Goal: Navigation & Orientation: Find specific page/section

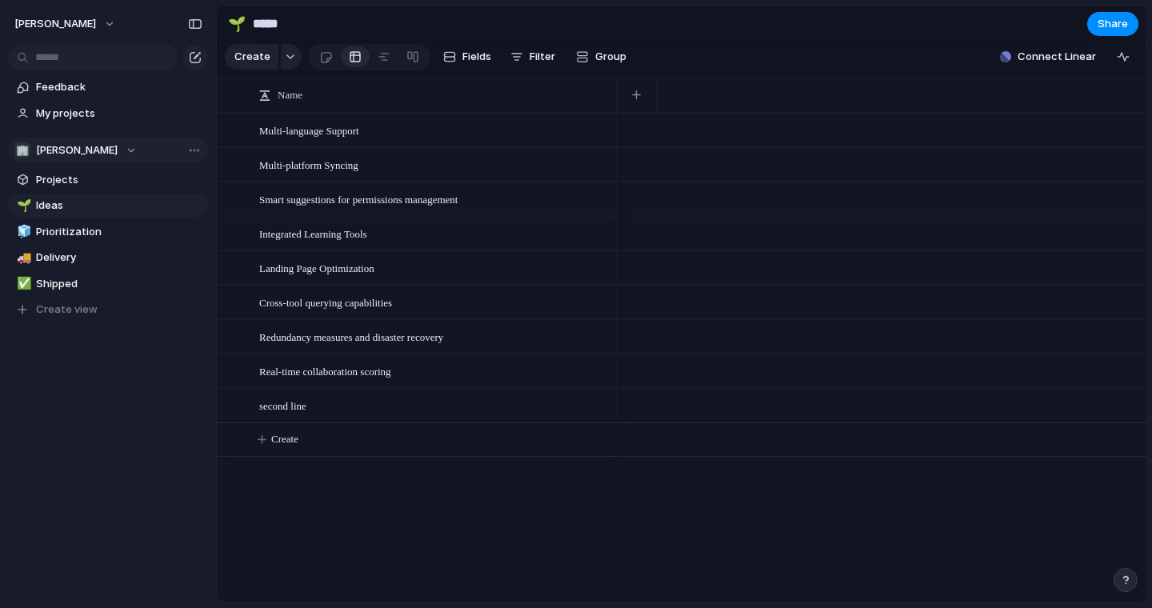
click at [83, 148] on div "🏢 Julian" at bounding box center [75, 150] width 122 height 16
click at [77, 150] on div "🏢 Julian Create new team" at bounding box center [576, 304] width 1152 height 608
click at [84, 149] on div "🏢 Julian" at bounding box center [75, 150] width 122 height 16
click at [82, 150] on div "🏢 Julian Create new team" at bounding box center [576, 304] width 1152 height 608
click at [69, 178] on span "Projects" at bounding box center [119, 180] width 166 height 16
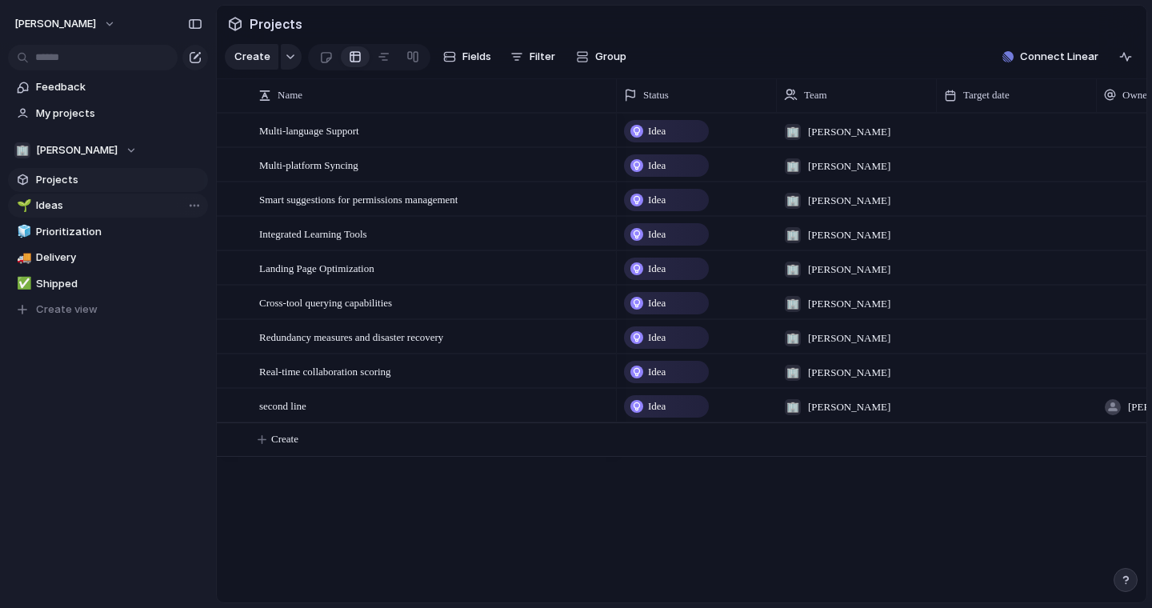
click at [89, 210] on span "Ideas" at bounding box center [119, 206] width 166 height 16
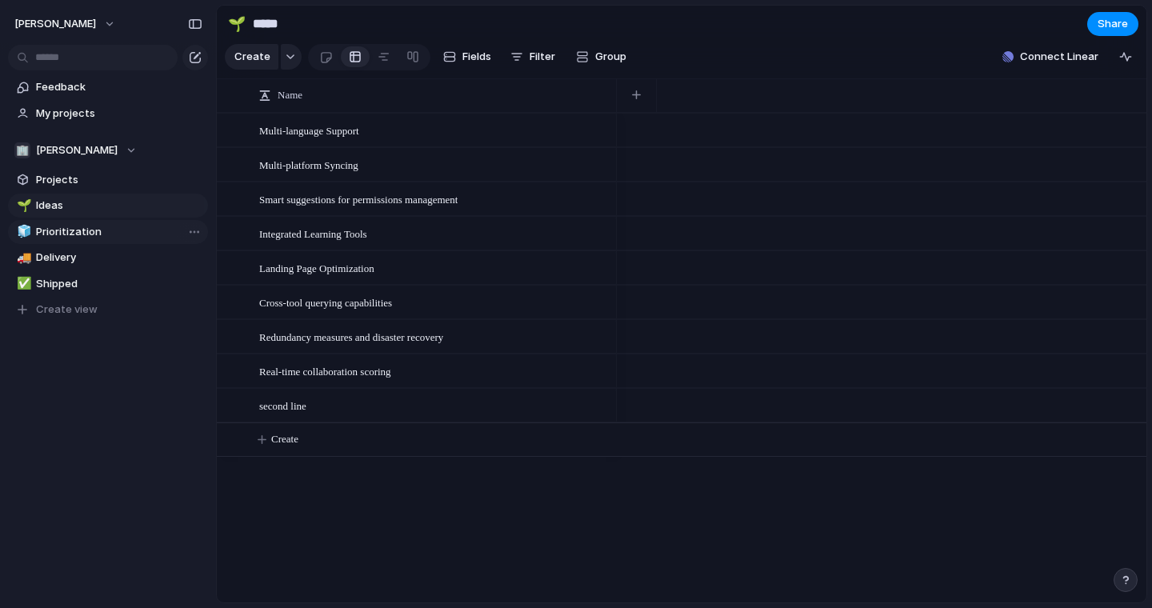
click at [138, 230] on span "Prioritization" at bounding box center [119, 232] width 166 height 16
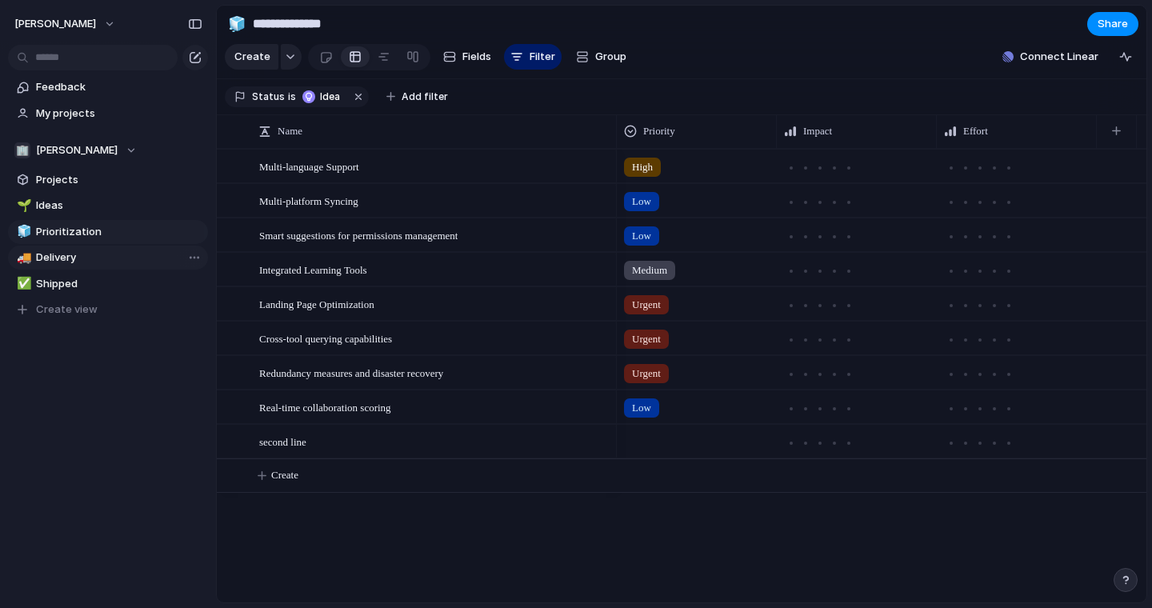
click at [144, 249] on link "🚚 Delivery" at bounding box center [108, 258] width 200 height 24
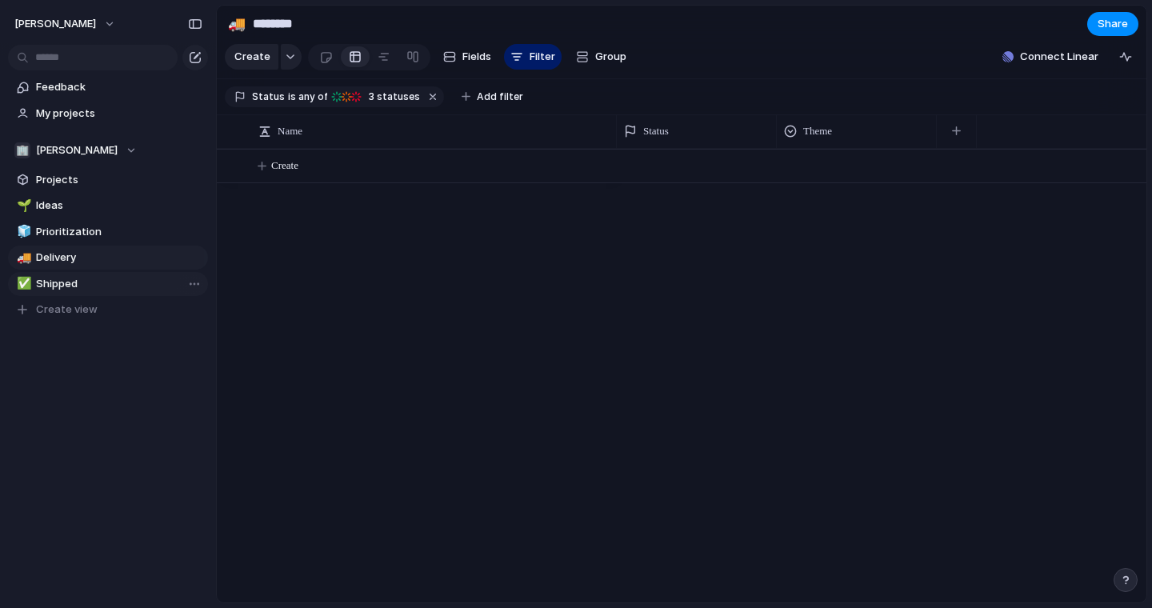
click at [144, 272] on link "✅ Shipped" at bounding box center [108, 284] width 200 height 24
type input "*******"
click at [77, 178] on span "Projects" at bounding box center [119, 180] width 166 height 16
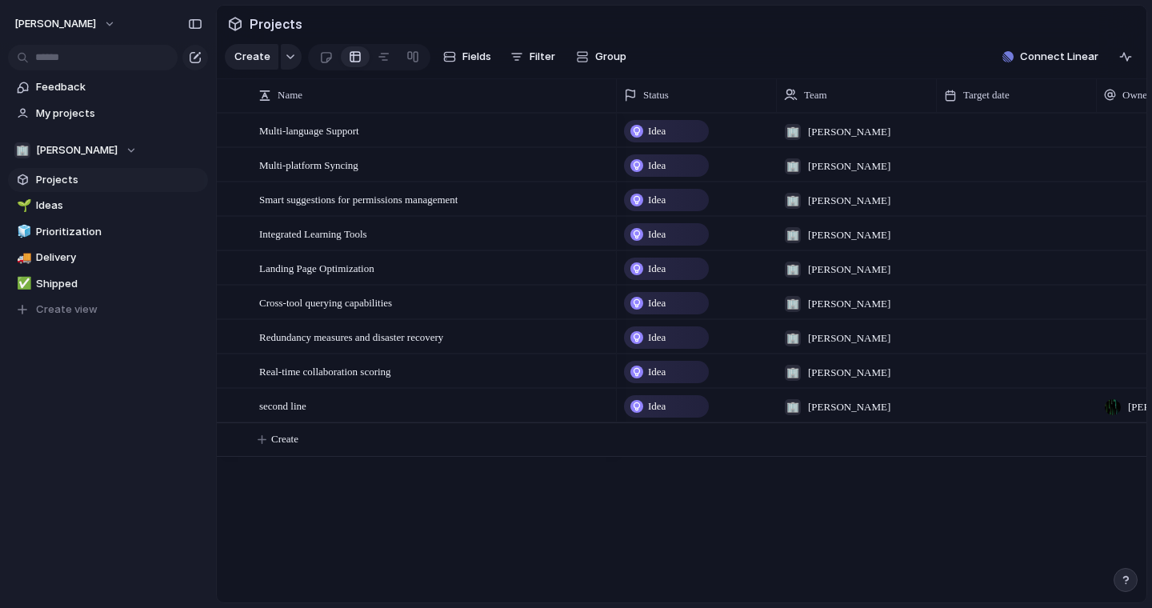
click at [194, 181] on span "Projects" at bounding box center [119, 180] width 166 height 16
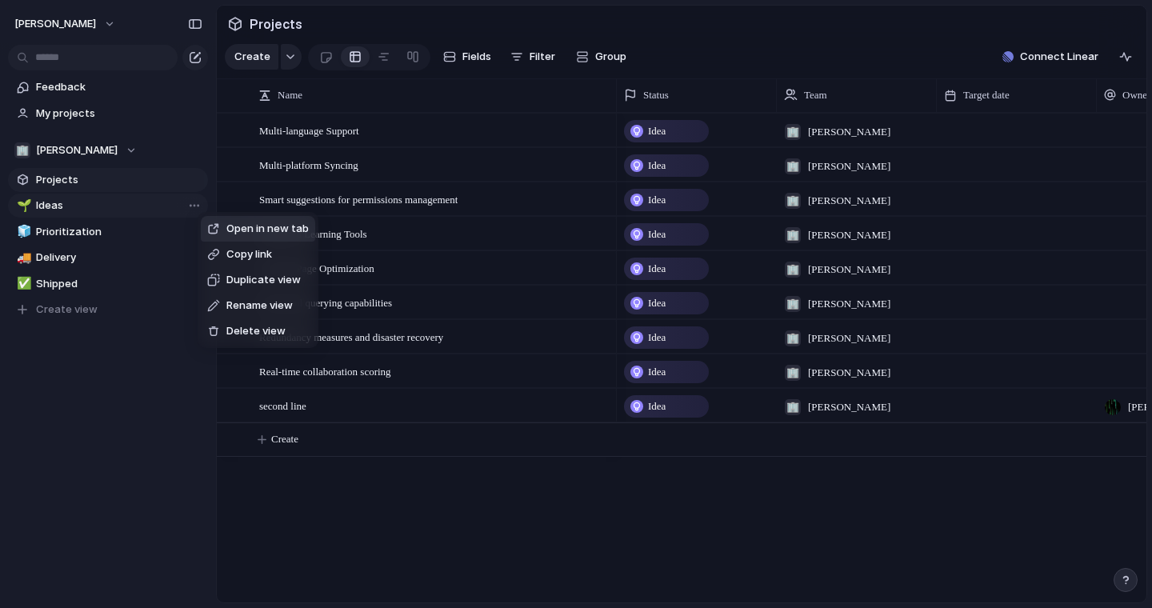
click at [122, 222] on div "Open in new tab Copy link Duplicate view Rename view Delete view" at bounding box center [576, 304] width 1152 height 608
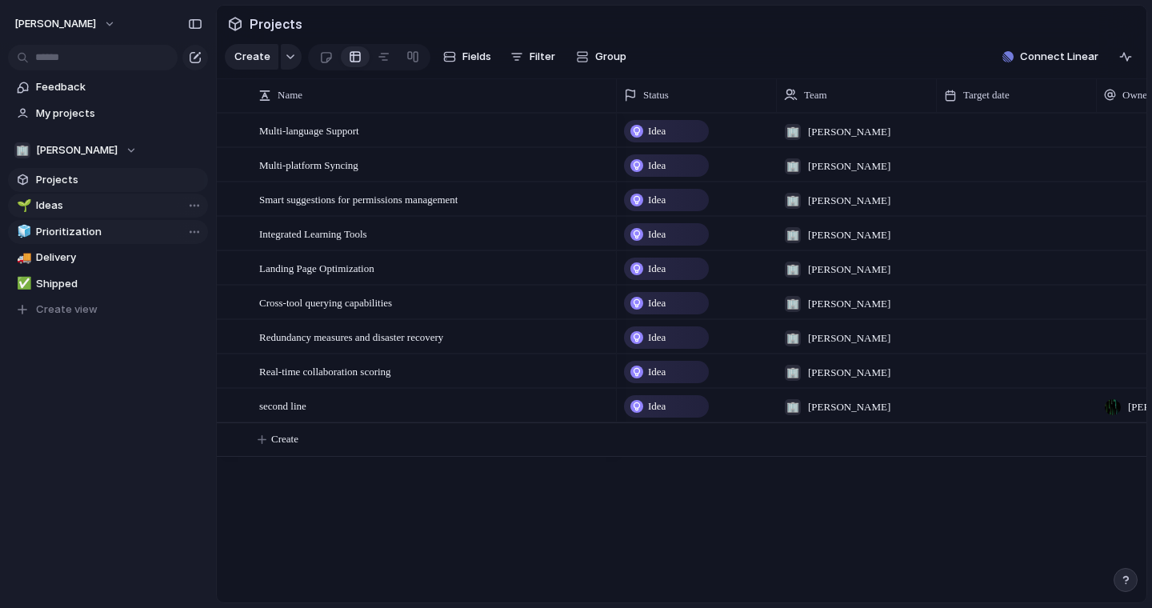
click at [91, 227] on span "Prioritization" at bounding box center [119, 232] width 166 height 16
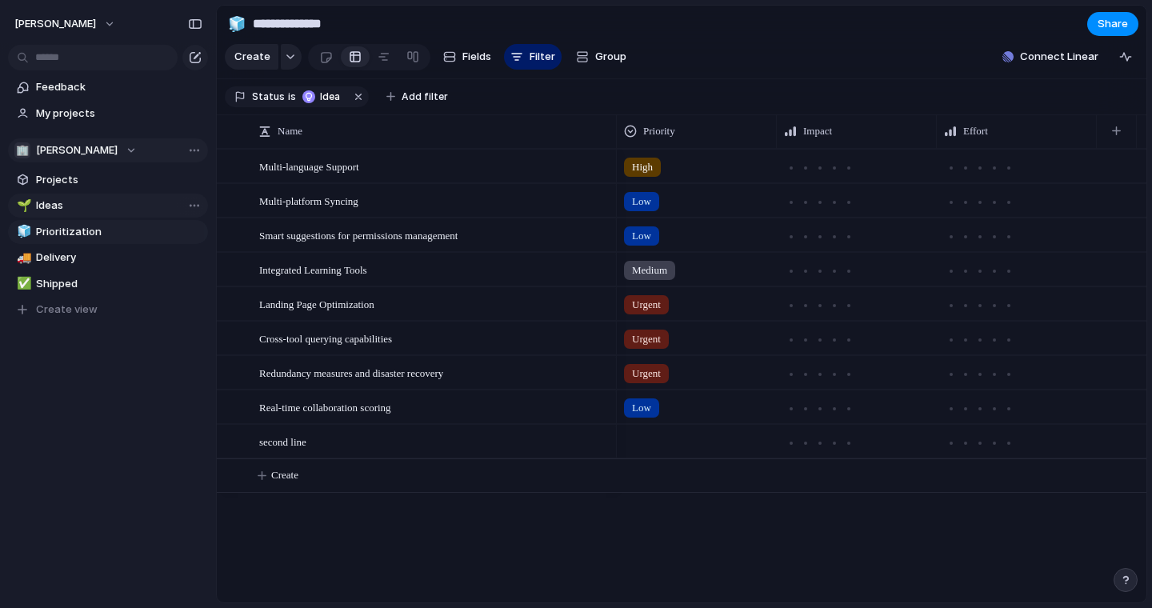
click at [81, 151] on div "🏢 Julian" at bounding box center [75, 150] width 122 height 16
click at [81, 151] on div "🏢 Julian Create new team" at bounding box center [576, 304] width 1152 height 608
click at [151, 142] on button "🏢 Julian" at bounding box center [108, 150] width 200 height 24
click at [151, 142] on div "🏢 Julian Create new team" at bounding box center [576, 304] width 1152 height 608
